Goal: Share content: Share content

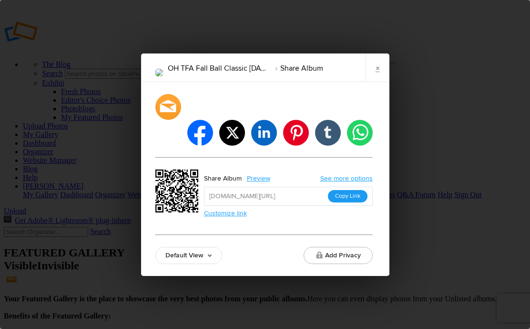
click at [357, 190] on button "Copy Link" at bounding box center [348, 196] width 40 height 12
click at [381, 72] on link "×" at bounding box center [378, 67] width 24 height 29
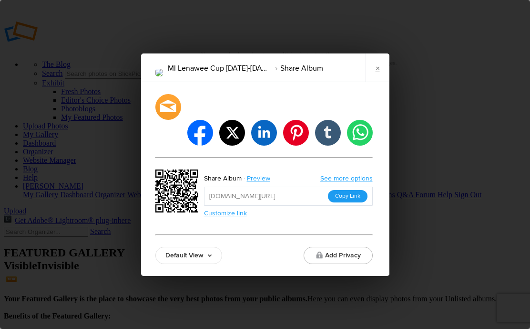
click at [351, 190] on button "Copy Link" at bounding box center [348, 196] width 40 height 12
click at [372, 72] on link "×" at bounding box center [378, 67] width 24 height 29
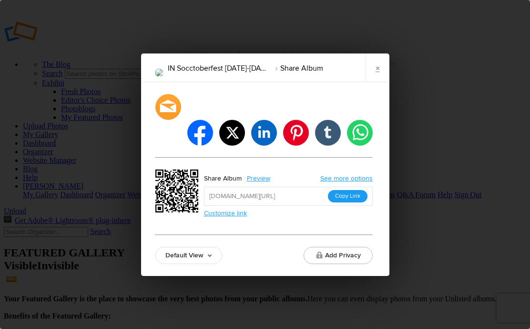
click at [355, 190] on button "Copy Link" at bounding box center [348, 196] width 40 height 12
click at [376, 76] on link "×" at bounding box center [378, 67] width 24 height 29
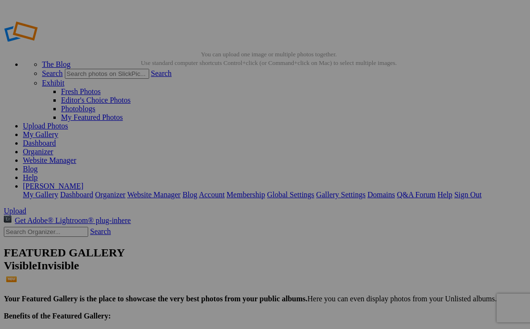
click at [66, 226] on input "text" at bounding box center [46, 231] width 84 height 10
type input "revolution"
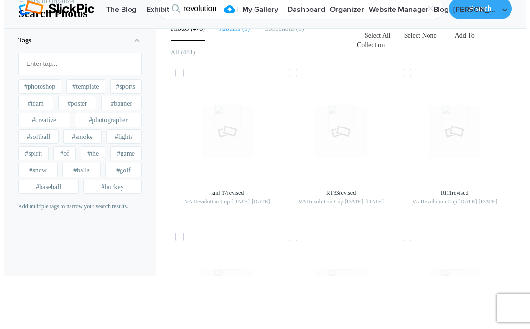
click at [232, 32] on b "Albums" at bounding box center [229, 28] width 21 height 7
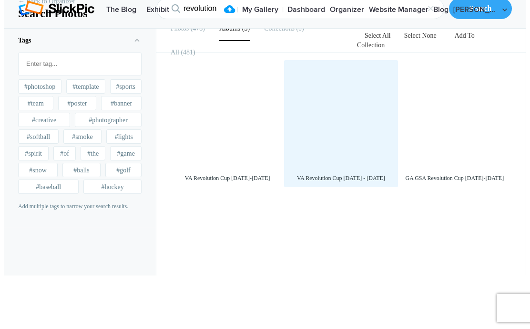
click at [313, 156] on div at bounding box center [341, 117] width 104 height 104
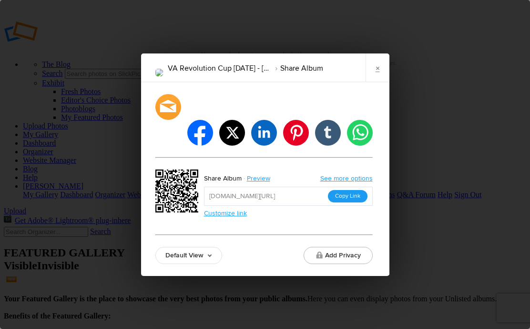
click at [350, 190] on button "Copy Link" at bounding box center [348, 196] width 40 height 12
click at [371, 82] on link "×" at bounding box center [378, 67] width 24 height 29
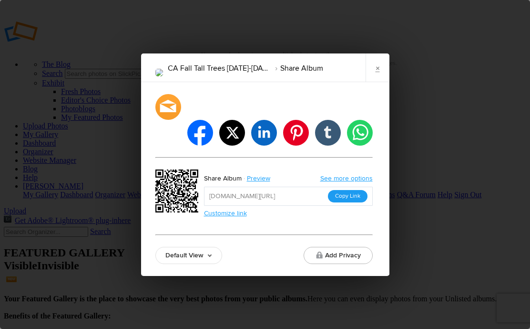
click at [358, 190] on button "Copy Link" at bounding box center [348, 196] width 40 height 12
click at [373, 79] on link "×" at bounding box center [378, 67] width 24 height 29
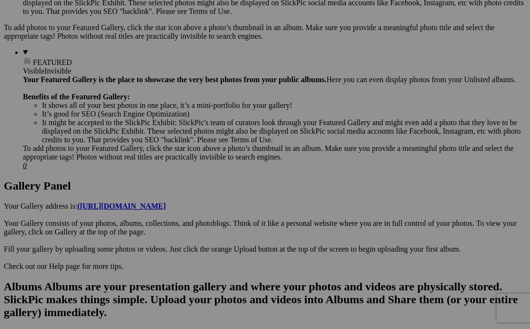
scroll to position [364, 0]
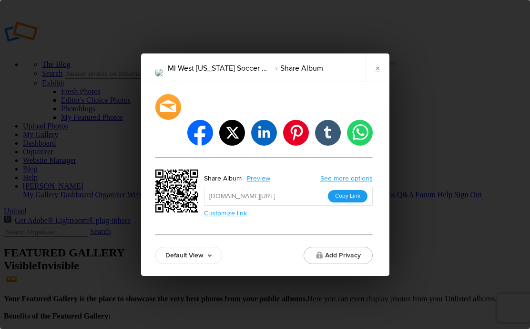
click at [357, 190] on button "Copy Link" at bounding box center [348, 196] width 40 height 12
click at [381, 80] on link "×" at bounding box center [378, 67] width 24 height 29
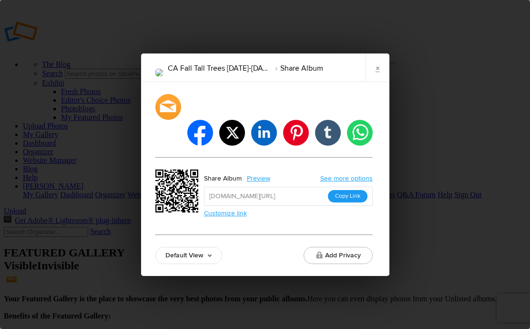
click at [338, 190] on button "Copy Link" at bounding box center [348, 196] width 40 height 12
